Goal: Navigation & Orientation: Go to known website

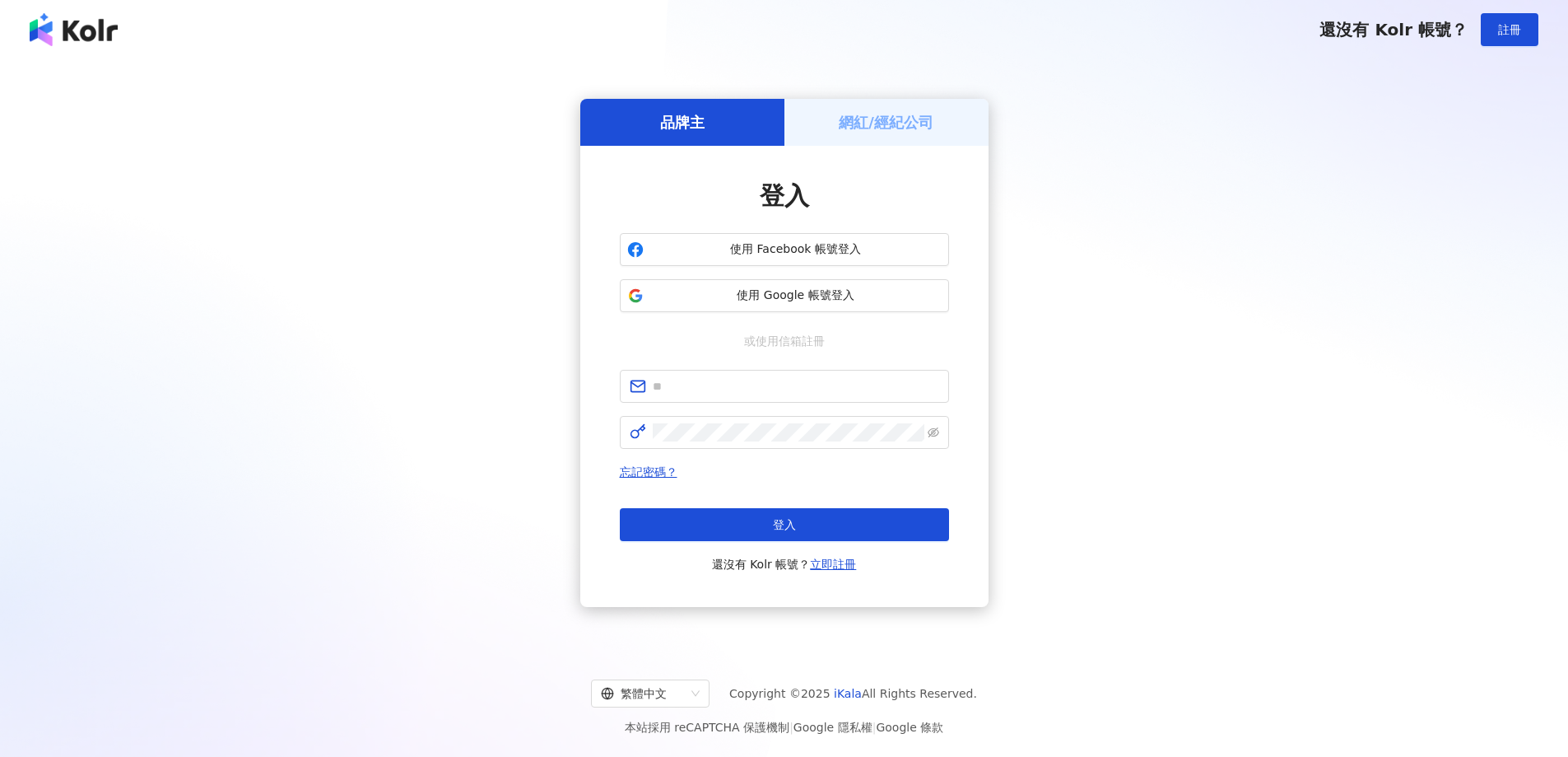
click at [905, 136] on div "網紅/經紀公司" at bounding box center [886, 122] width 204 height 47
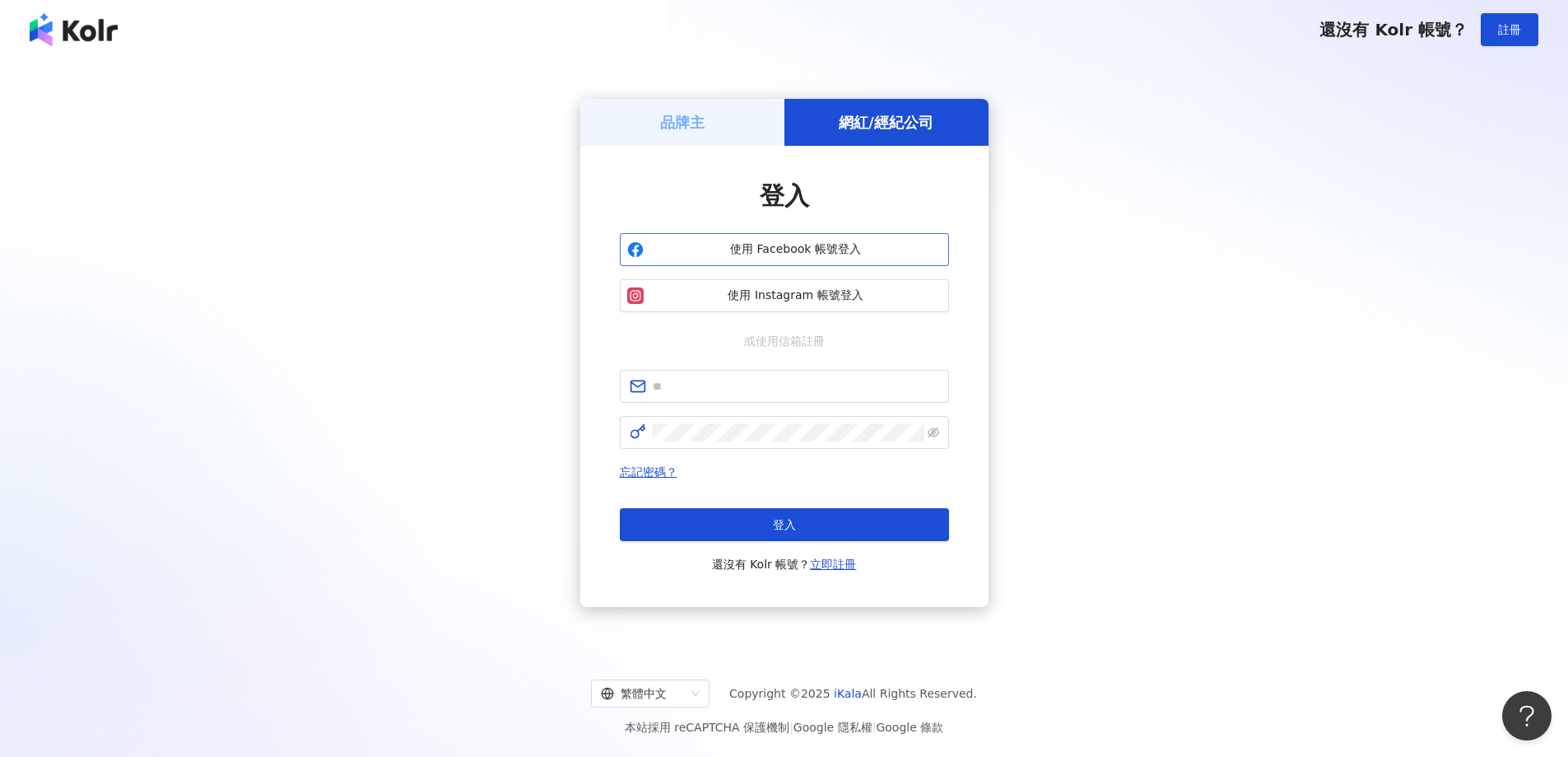
click at [829, 251] on span "使用 Facebook 帳號登入" at bounding box center [796, 250] width 292 height 16
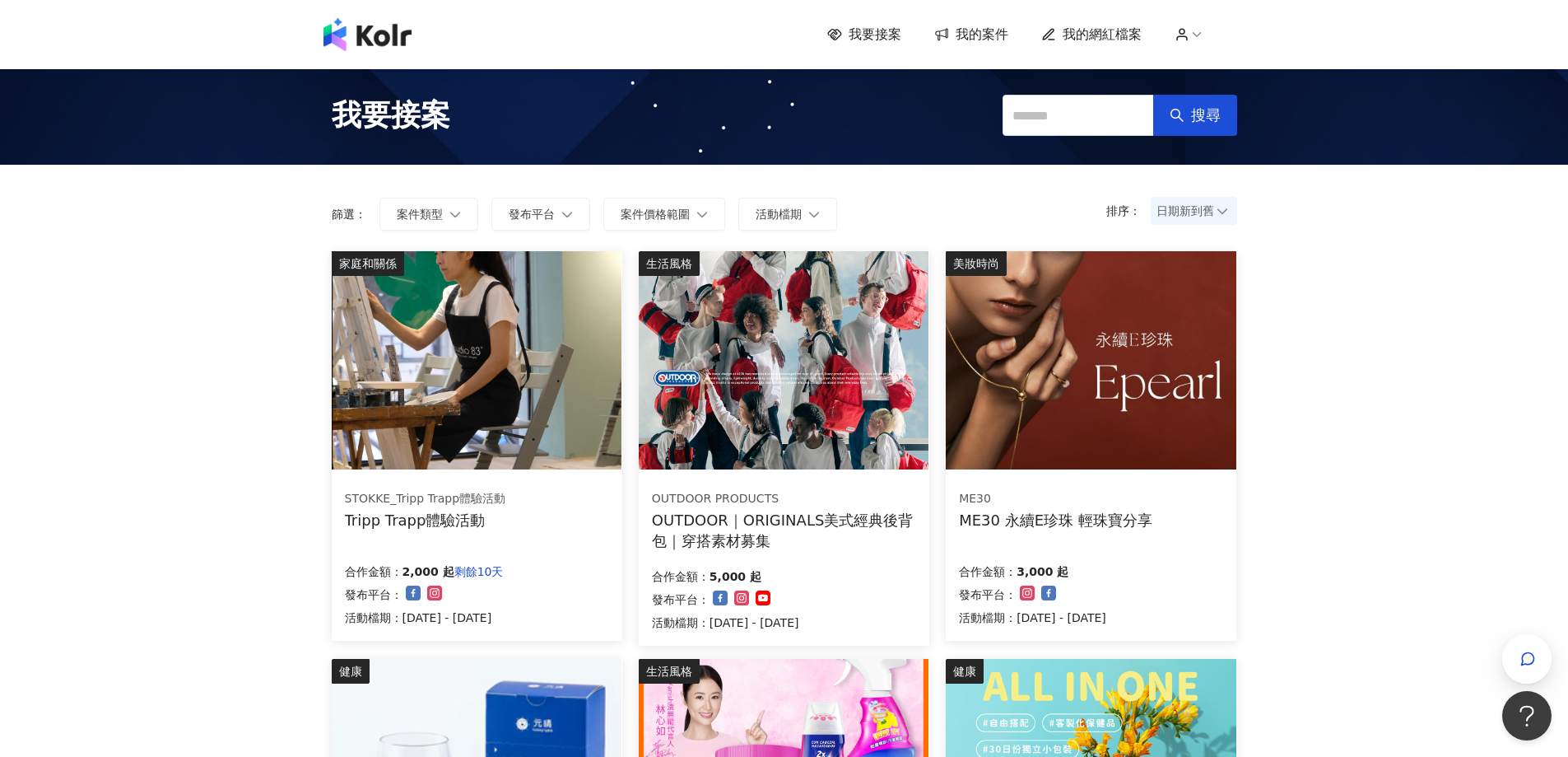
click at [574, 383] on img at bounding box center [477, 360] width 290 height 218
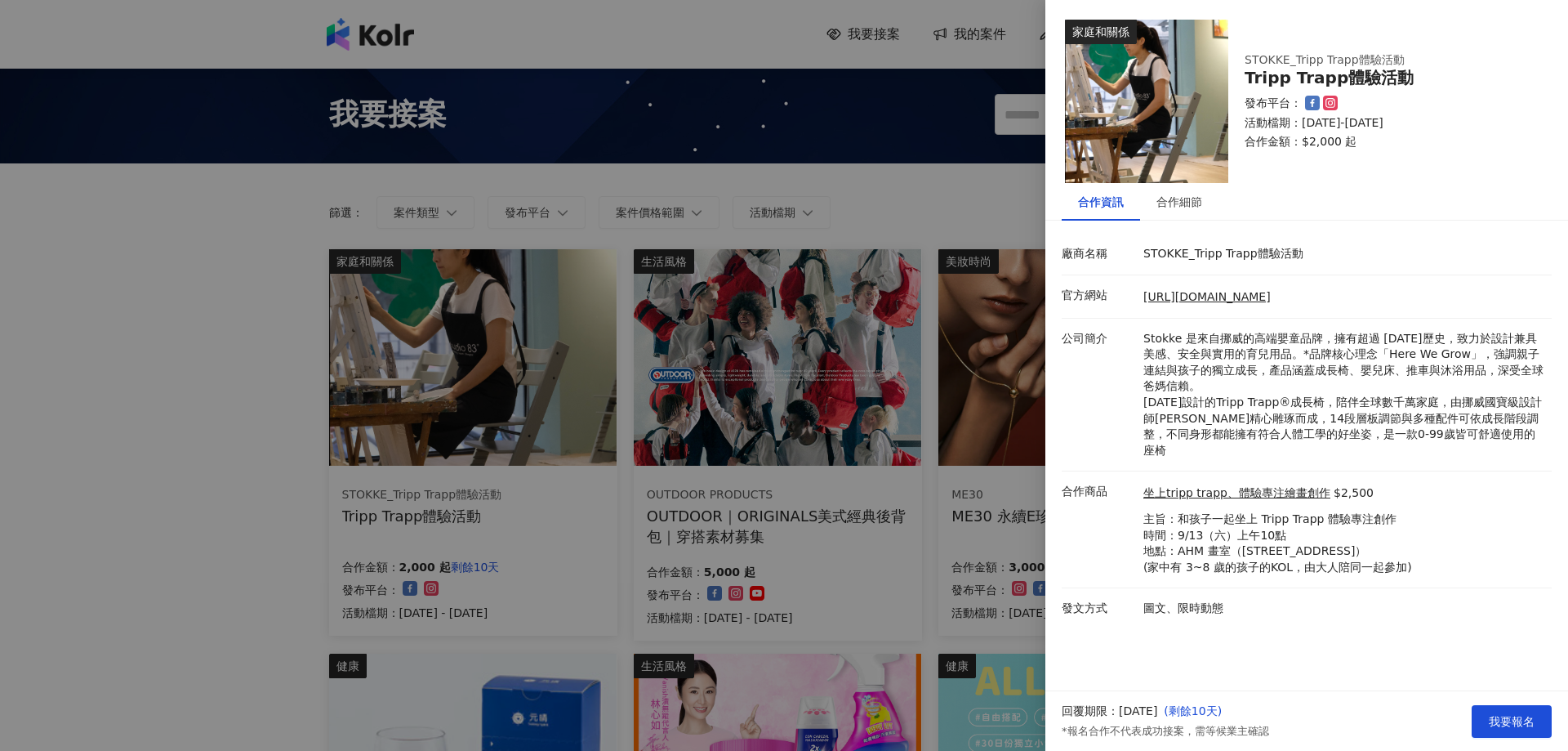
click at [173, 457] on div at bounding box center [784, 375] width 1568 height 751
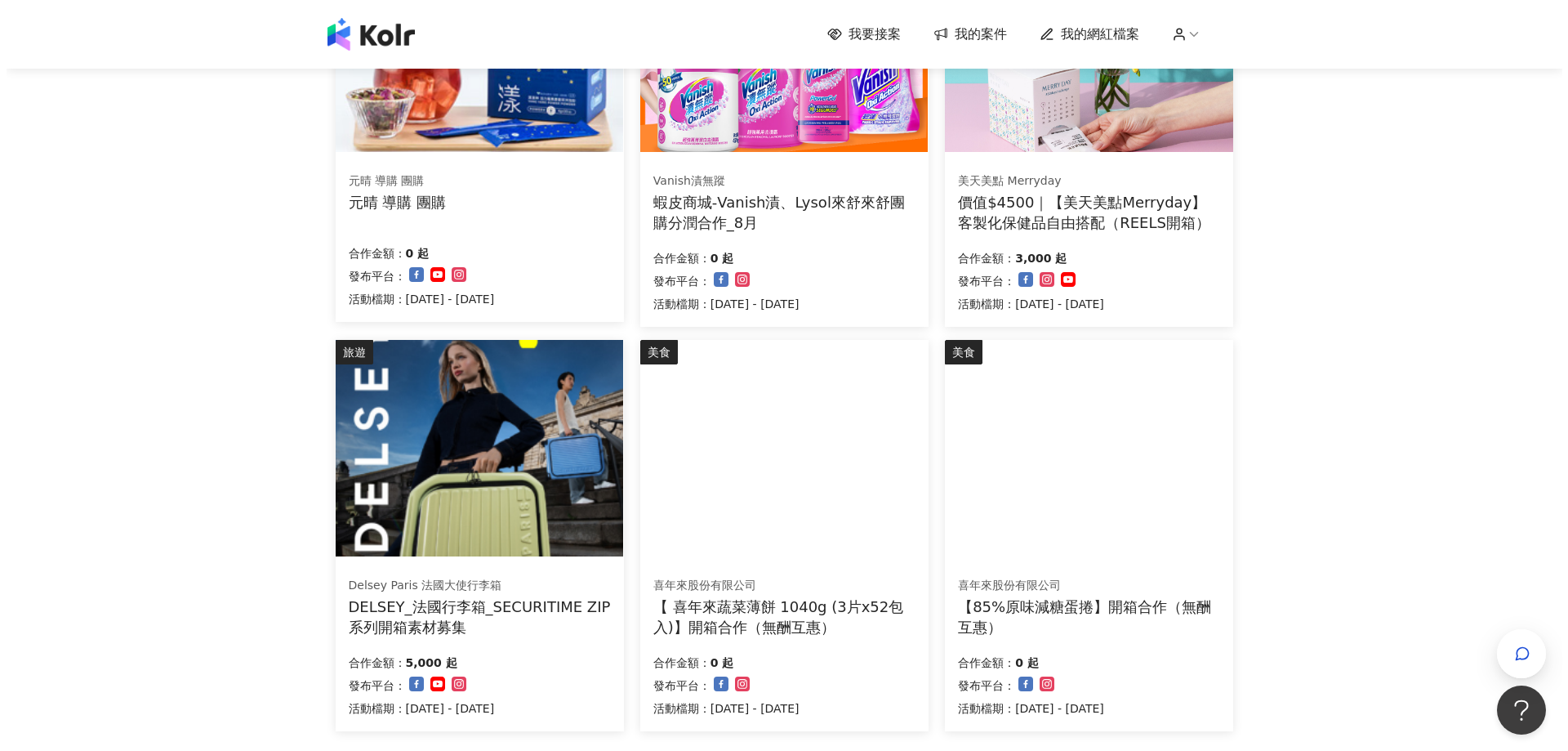
scroll to position [817, 0]
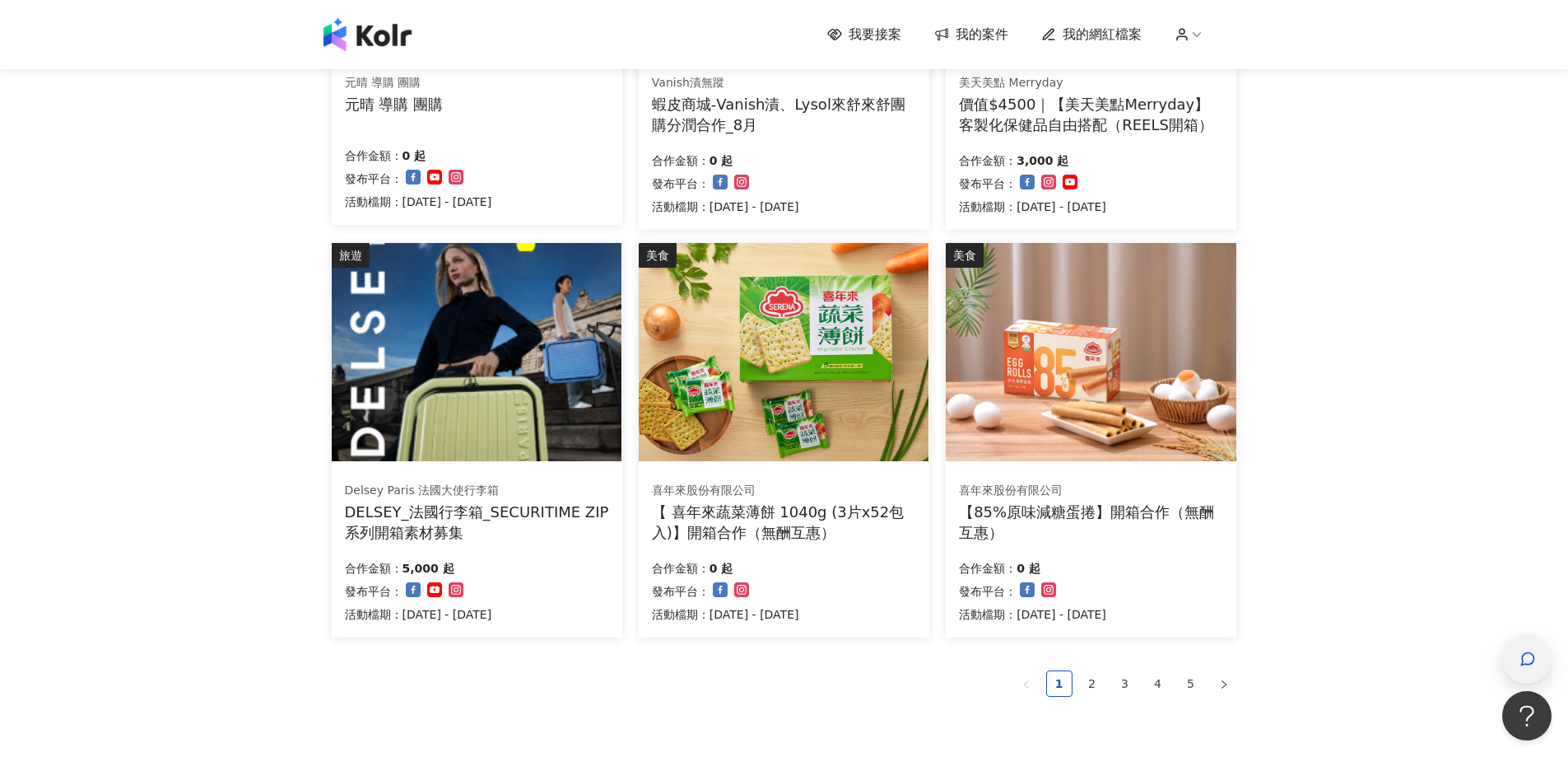
click at [1527, 658] on icon "button" at bounding box center [1528, 659] width 16 height 16
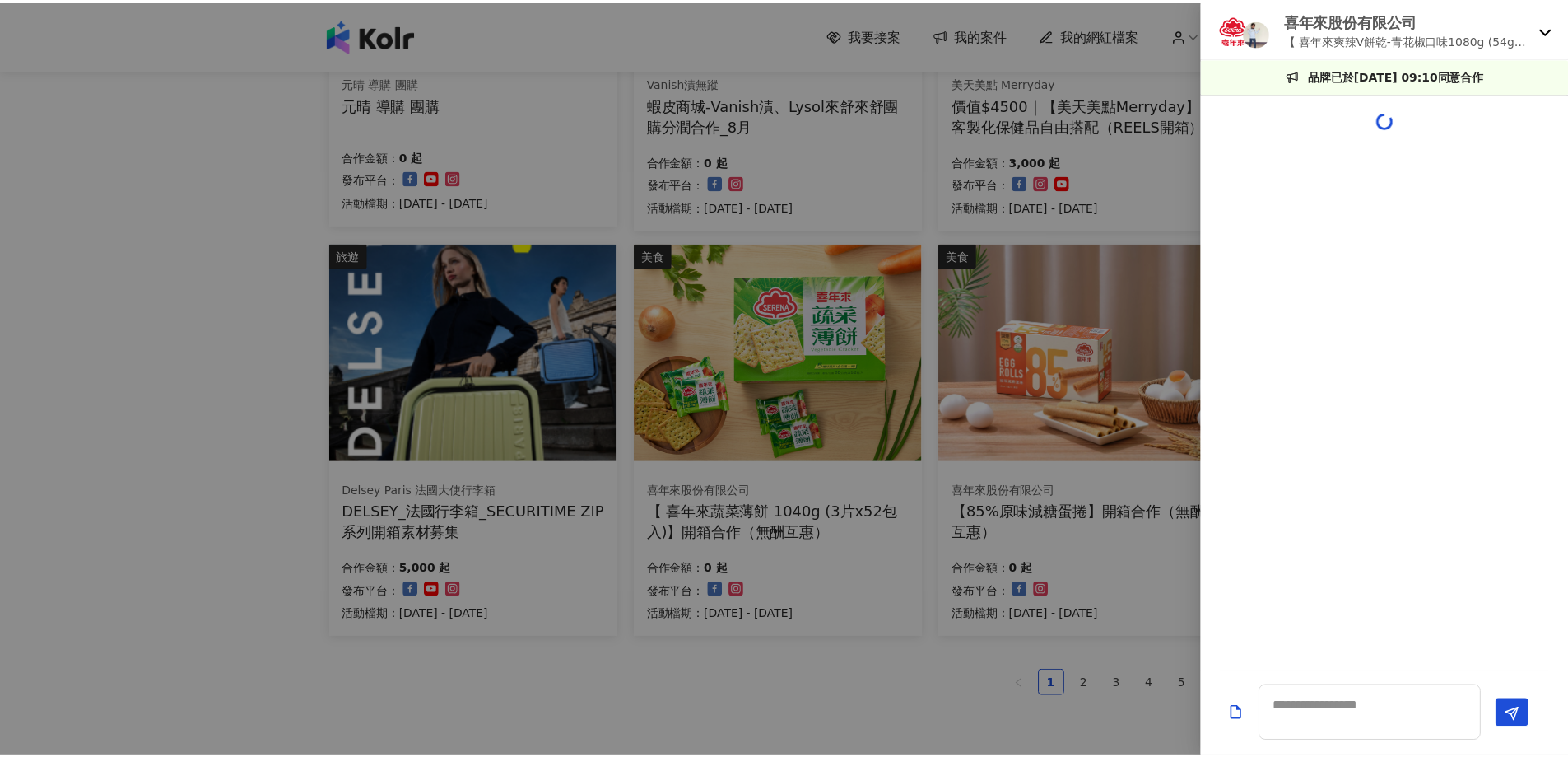
scroll to position [75, 0]
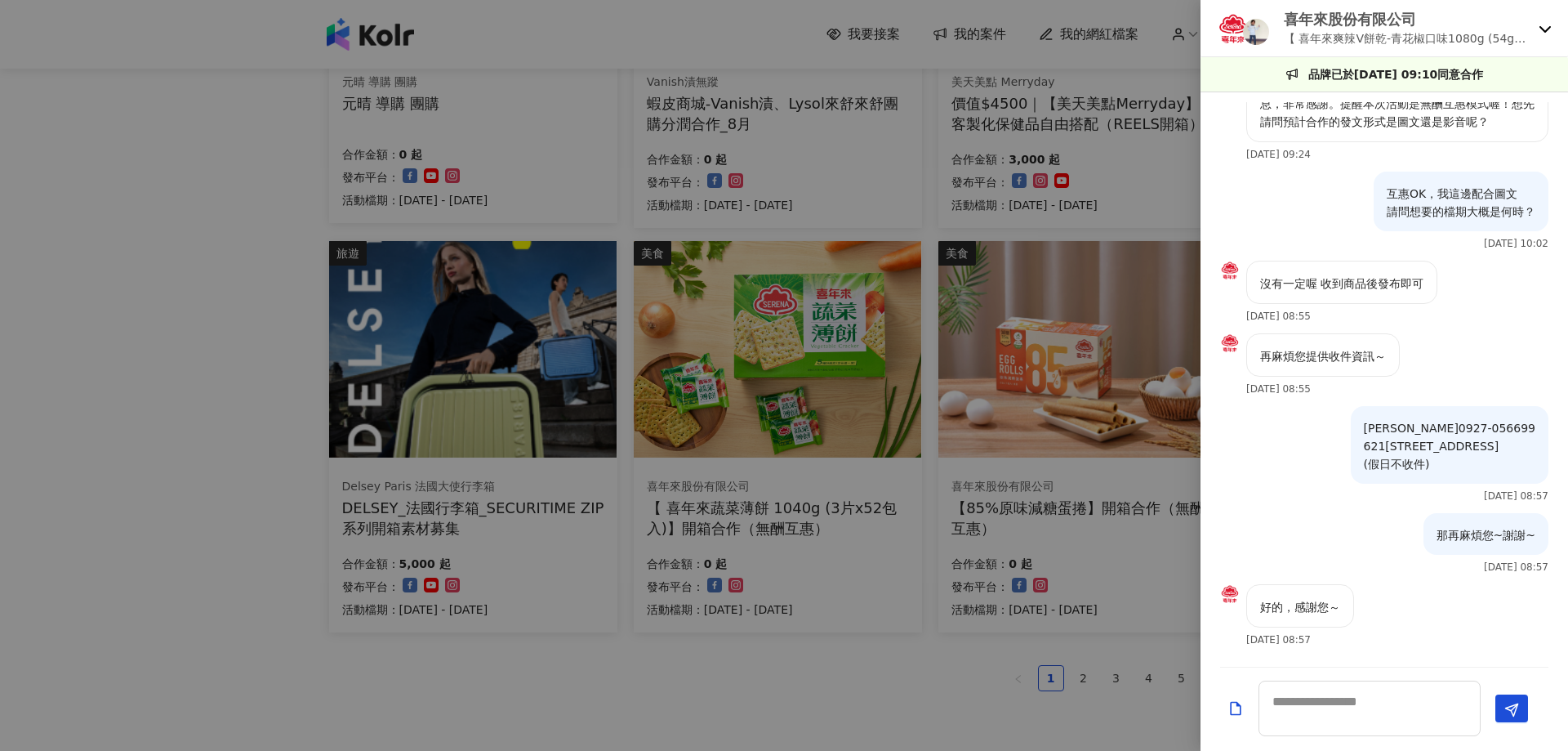
click at [270, 391] on div at bounding box center [784, 375] width 1568 height 751
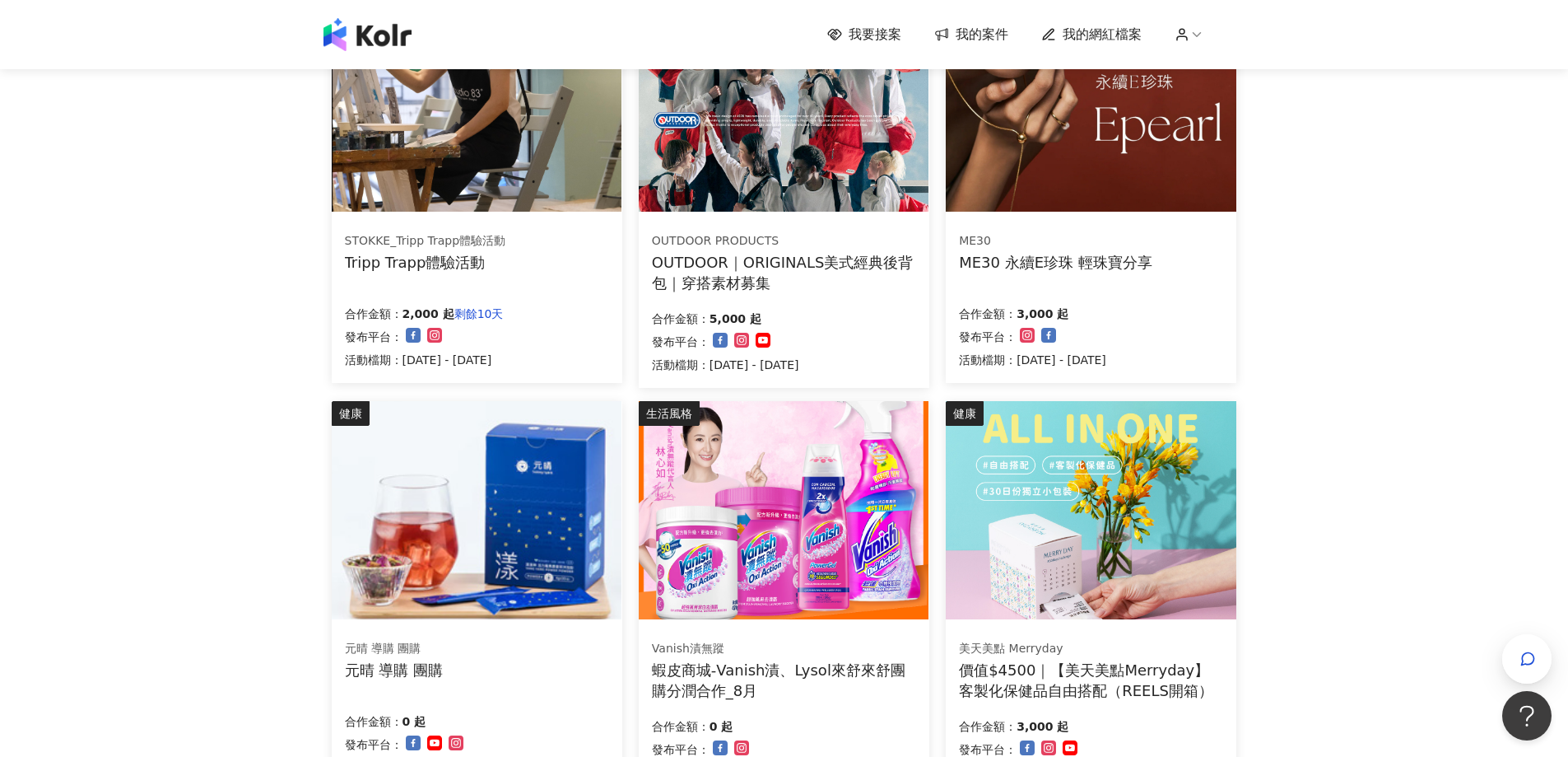
scroll to position [137, 0]
